Goal: Transaction & Acquisition: Obtain resource

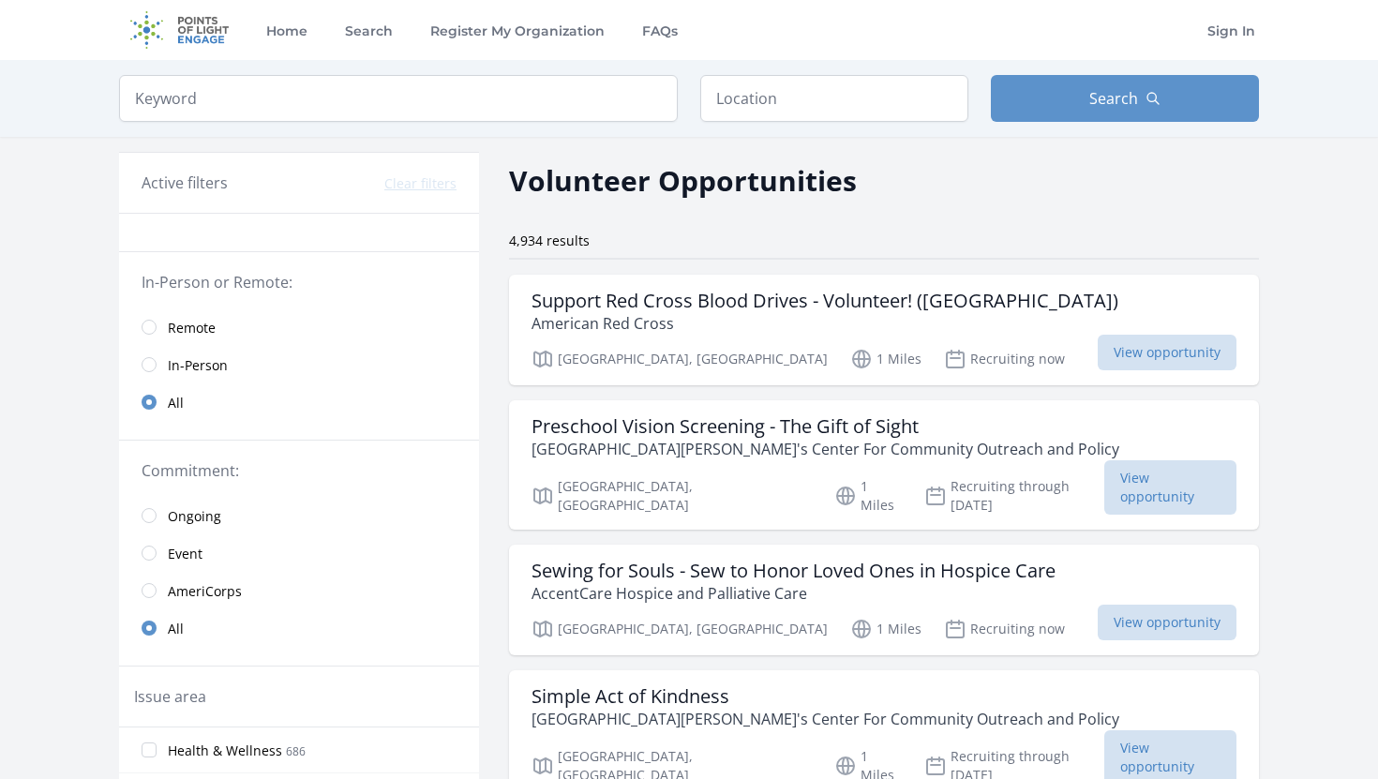
click at [160, 327] on link "Remote" at bounding box center [299, 326] width 360 height 37
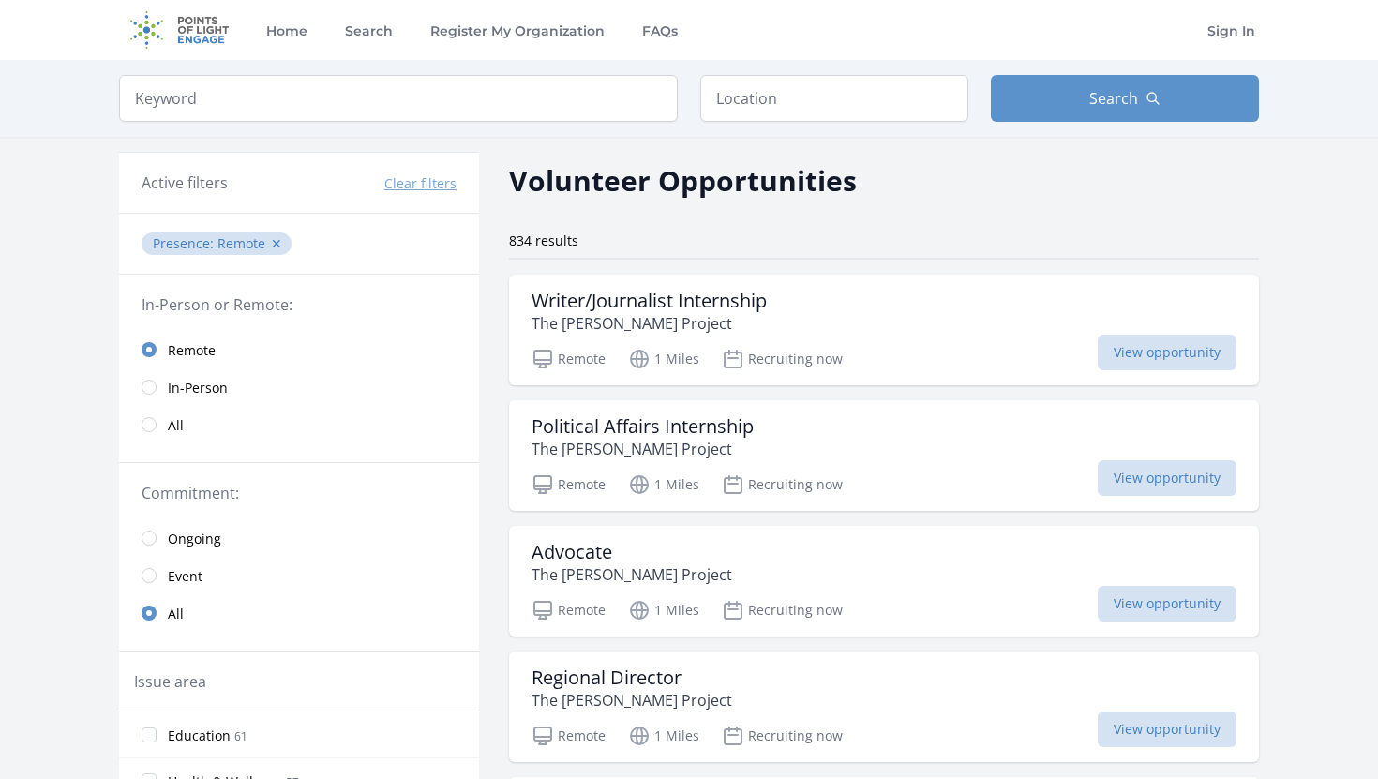
click at [147, 357] on link "Remote" at bounding box center [299, 349] width 360 height 37
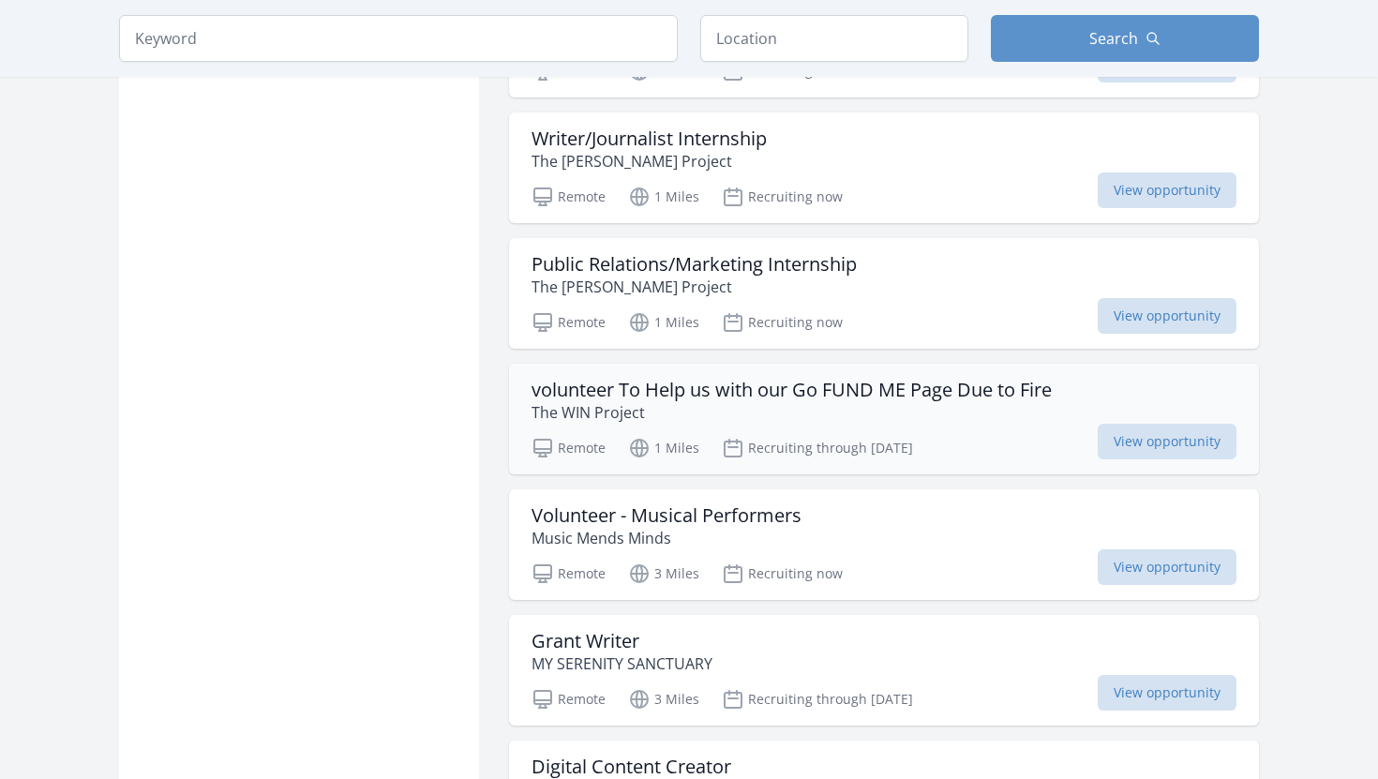
scroll to position [1943, 0]
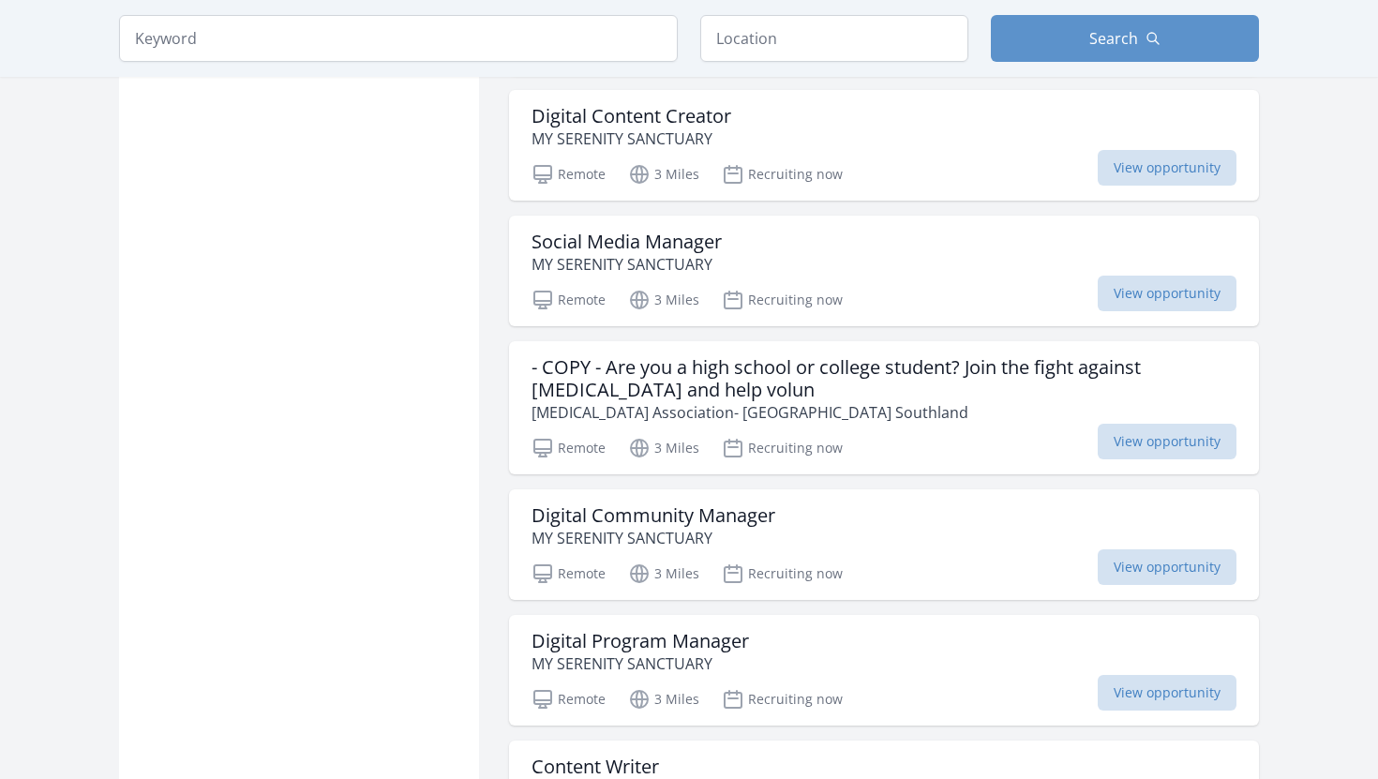
click at [854, 393] on h3 "- COPY - Are you a high school or college student? Join the fight against Alzhe…" at bounding box center [884, 378] width 705 height 45
click at [1109, 448] on span "View opportunity" at bounding box center [1167, 442] width 139 height 36
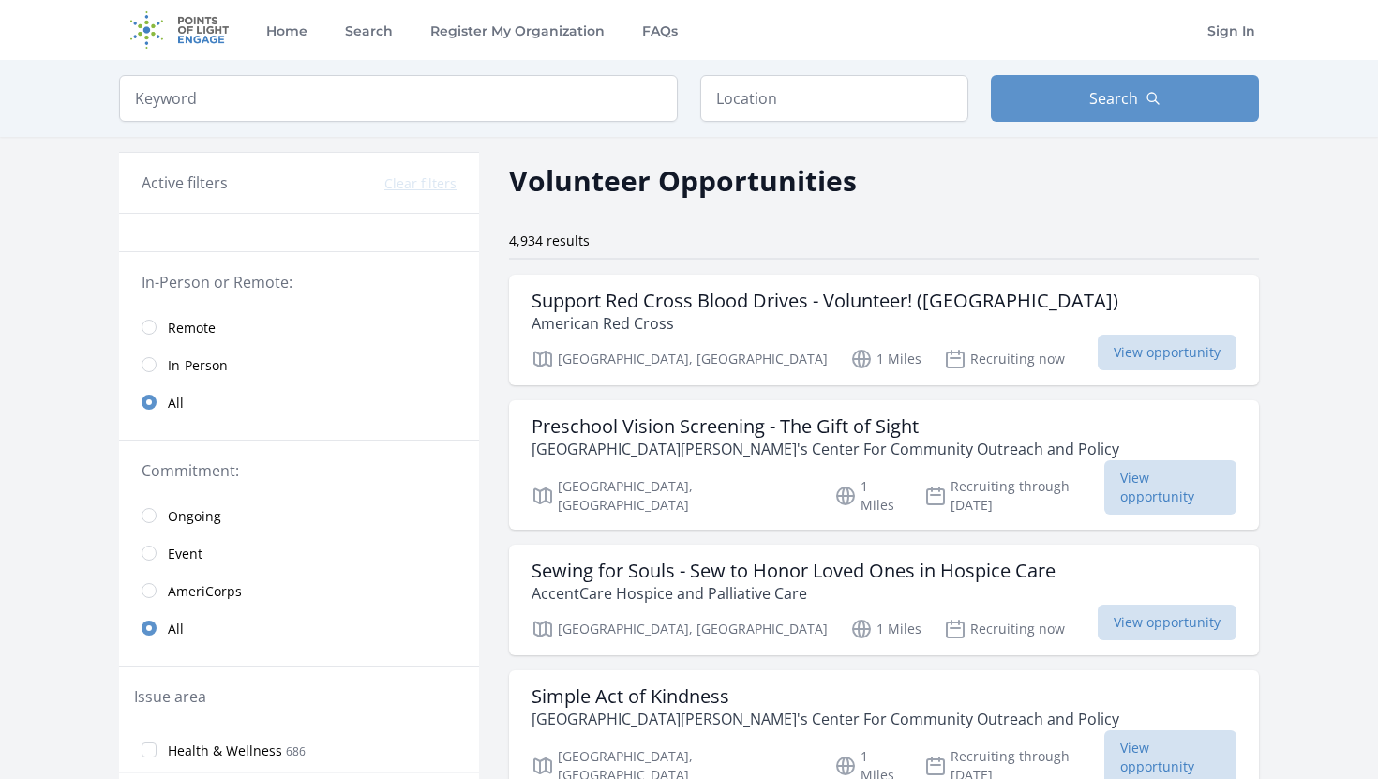
click at [167, 329] on link "Remote" at bounding box center [299, 326] width 360 height 37
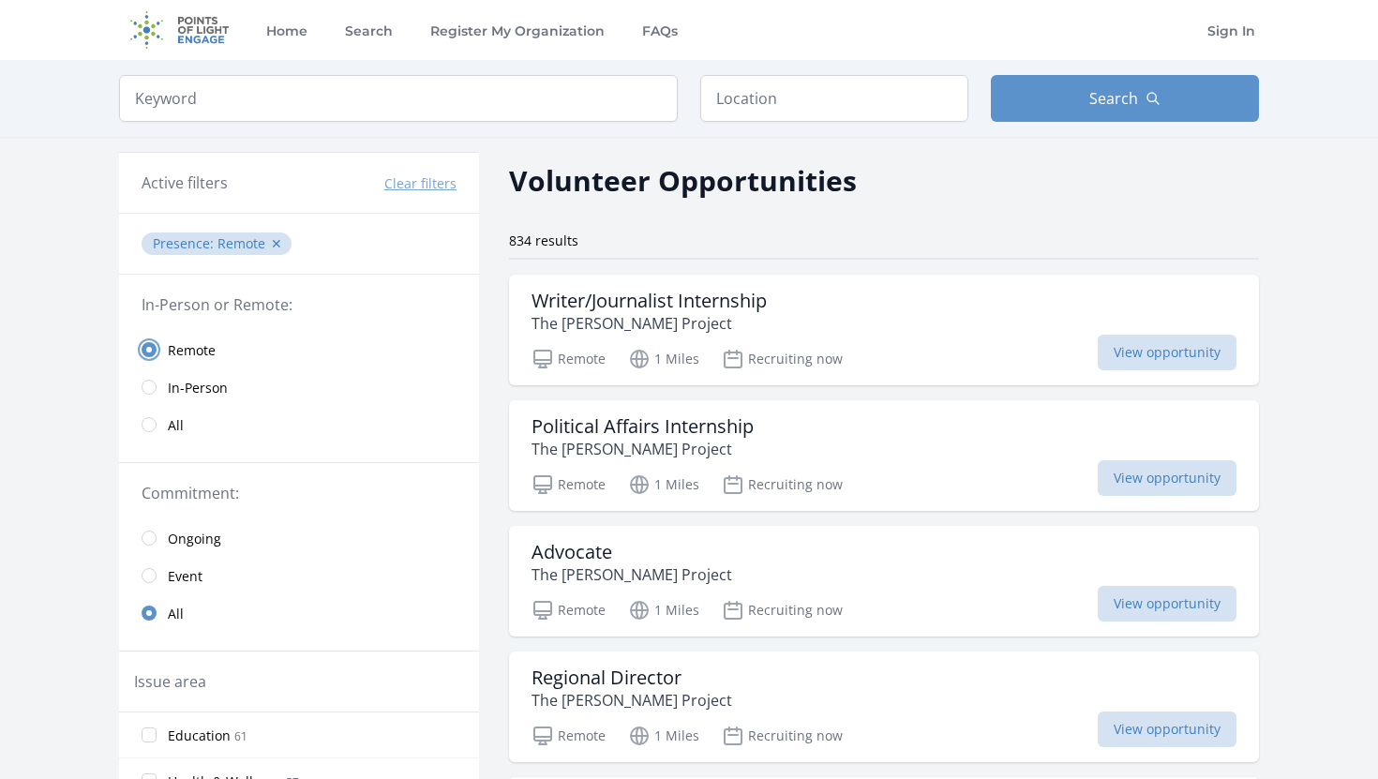
click at [152, 348] on input "radio" at bounding box center [149, 349] width 15 height 15
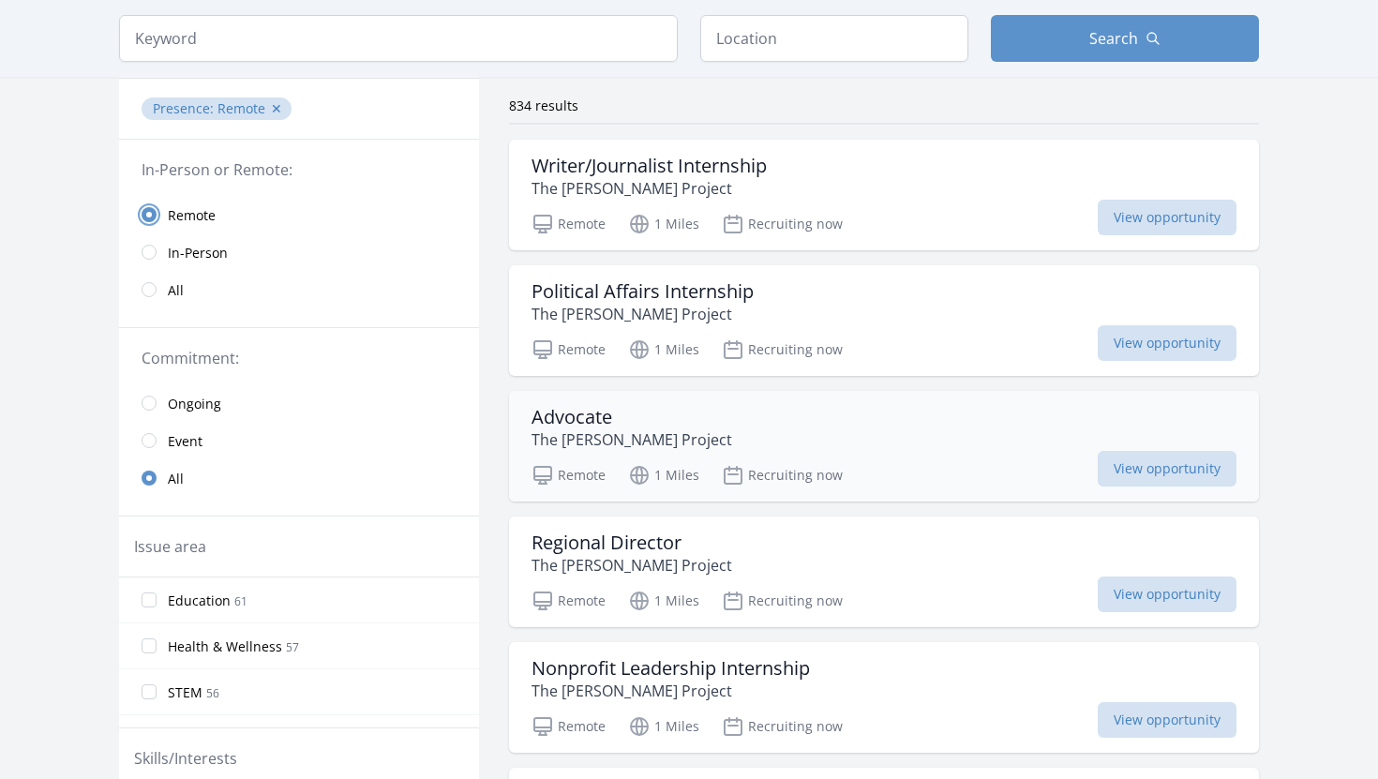
scroll to position [691, 0]
